Goal: Use online tool/utility: Utilize a website feature to perform a specific function

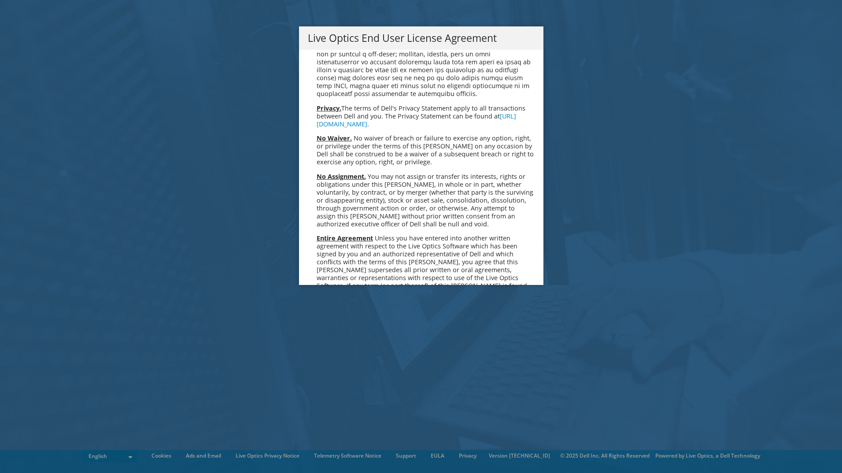
scroll to position [3331, 0]
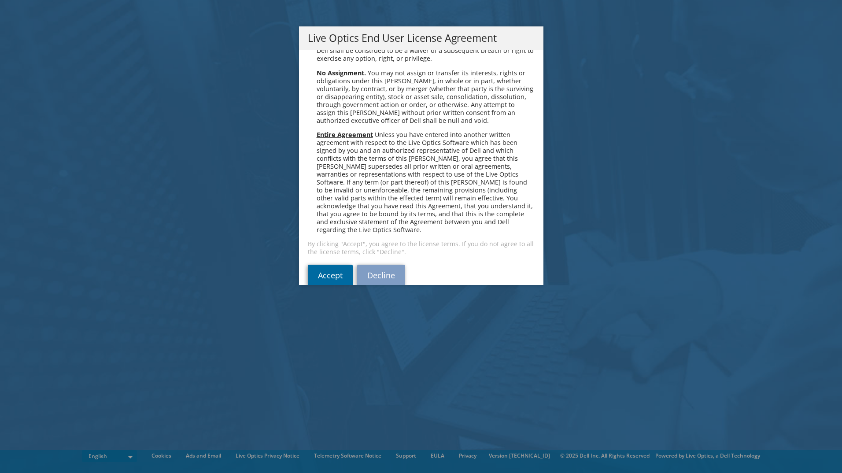
click at [322, 265] on link "Accept" at bounding box center [330, 275] width 45 height 21
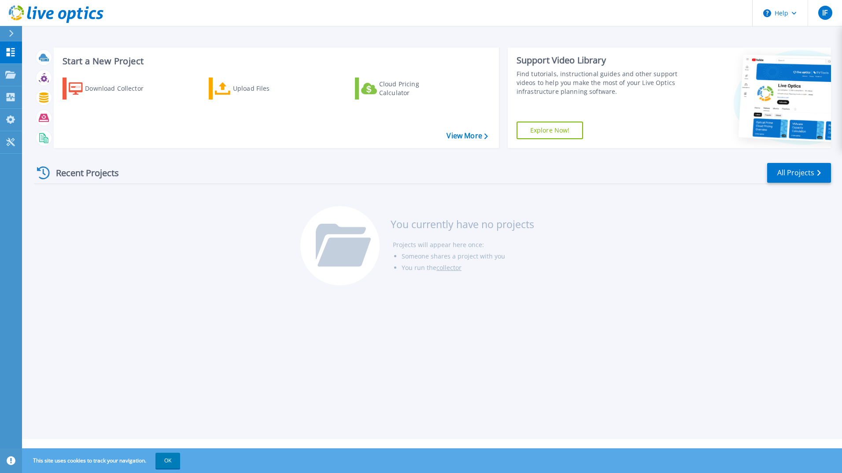
click at [612, 302] on div "Start a New Project Download Collector Upload Files Cloud Pricing Calculator Vi…" at bounding box center [432, 219] width 820 height 439
click at [14, 119] on icon at bounding box center [10, 119] width 9 height 8
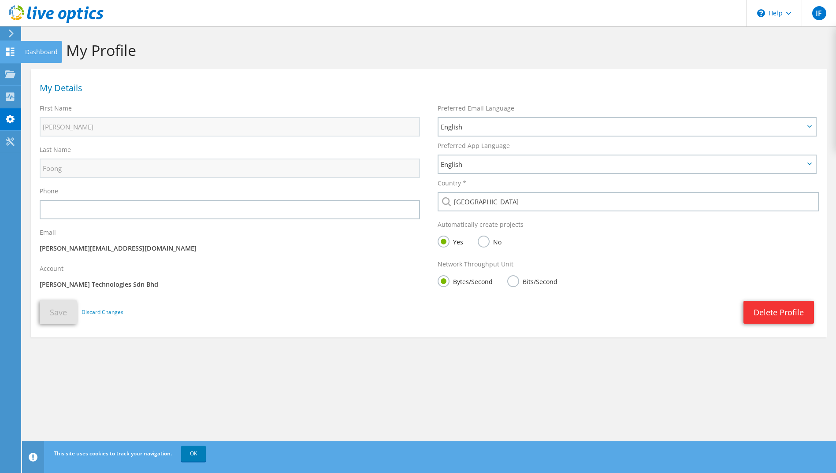
click at [5, 56] on div at bounding box center [10, 53] width 11 height 10
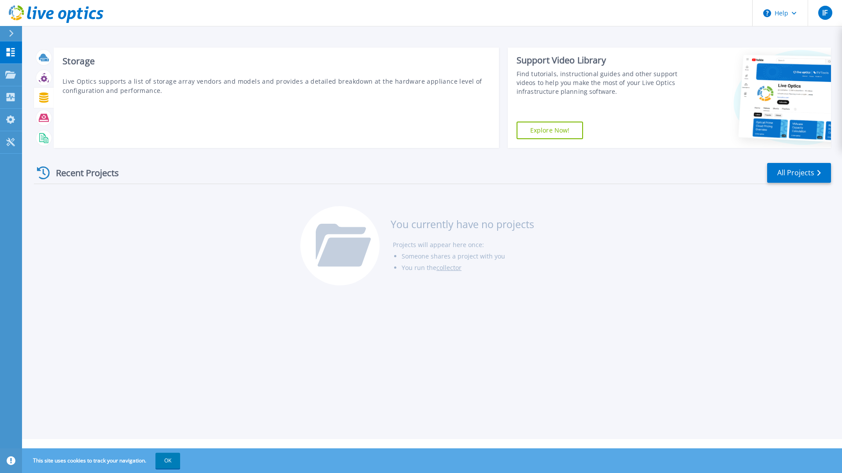
click at [44, 100] on icon at bounding box center [43, 98] width 9 height 10
click at [45, 143] on div at bounding box center [43, 137] width 15 height 15
click at [44, 76] on icon at bounding box center [44, 78] width 7 height 7
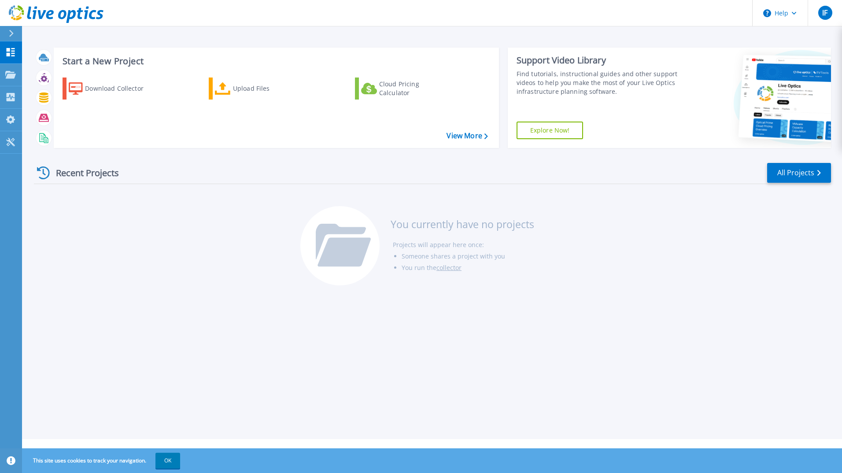
click at [476, 130] on div "Download Collector Upload Files Cloud Pricing Calculator" at bounding box center [275, 106] width 439 height 73
click at [476, 133] on link "View More" at bounding box center [467, 136] width 41 height 8
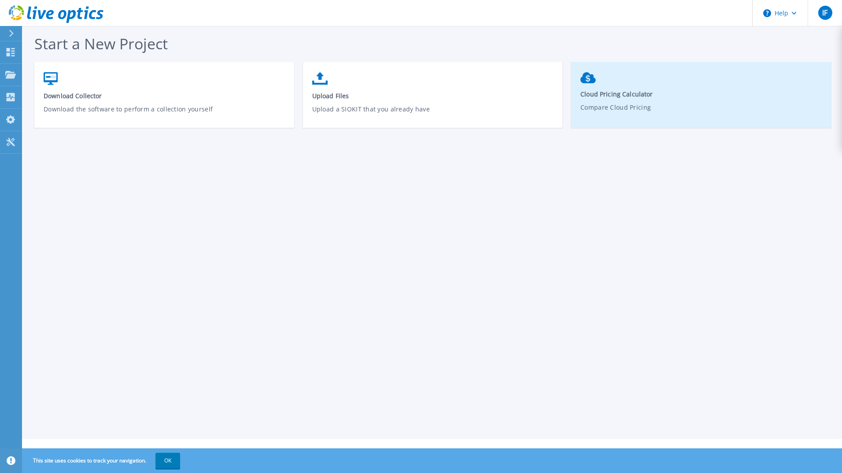
click at [602, 88] on link "Cloud Pricing Calculator Compare Cloud Pricing" at bounding box center [701, 99] width 260 height 62
